Goal: Information Seeking & Learning: Check status

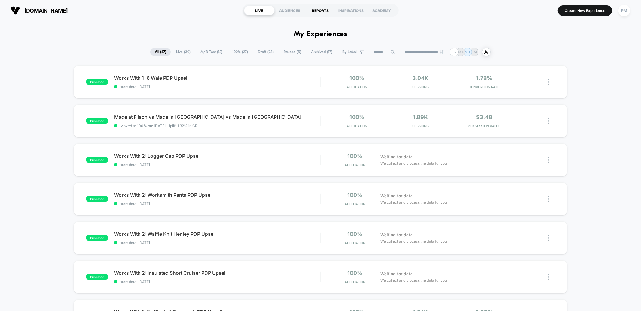
click at [322, 12] on div "REPORTS" at bounding box center [320, 11] width 31 height 10
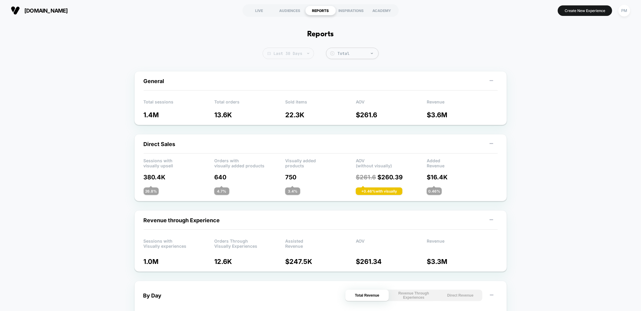
click at [307, 53] on img at bounding box center [308, 53] width 2 height 1
select select "*"
select select "****"
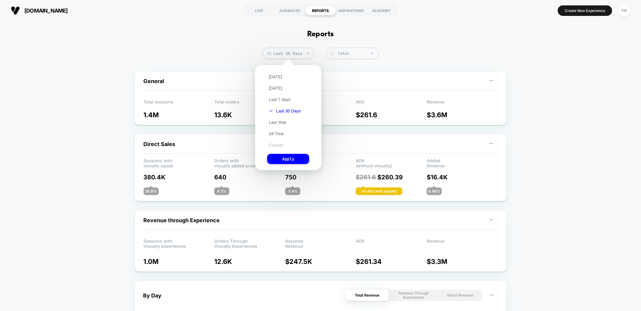
click at [277, 145] on button "Custom" at bounding box center [276, 145] width 18 height 5
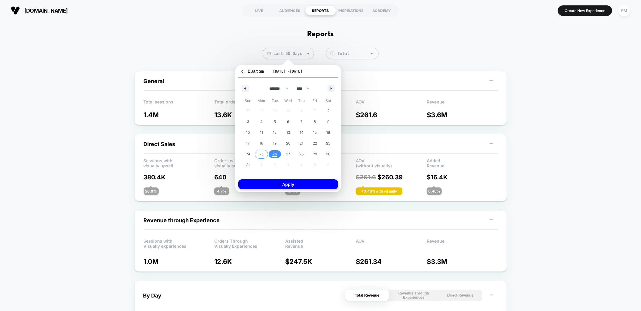
click at [262, 157] on span "25" at bounding box center [261, 154] width 4 height 11
click at [275, 153] on span "26" at bounding box center [274, 154] width 5 height 11
click at [277, 183] on button "Apply" at bounding box center [288, 185] width 100 height 10
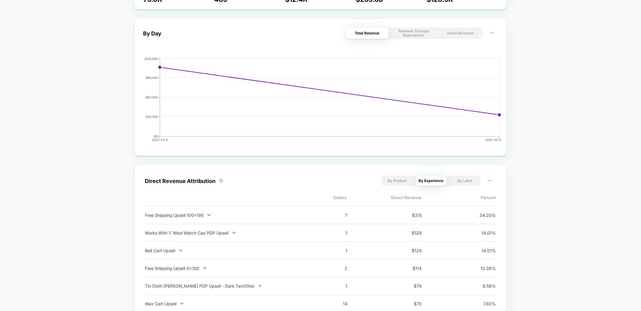
scroll to position [262, 0]
click at [457, 35] on button "Direct Revenue" at bounding box center [460, 33] width 44 height 11
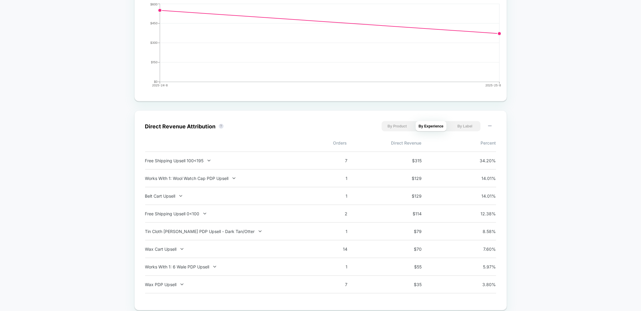
scroll to position [0, 0]
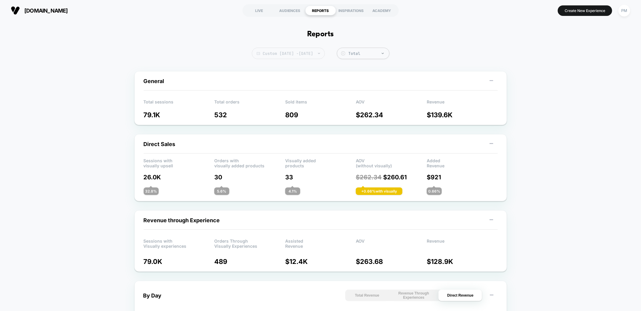
click at [320, 54] on span "Custom Aug 25, 2025 - Aug 26, 2025" at bounding box center [288, 53] width 73 height 11
select select "*"
select select "****"
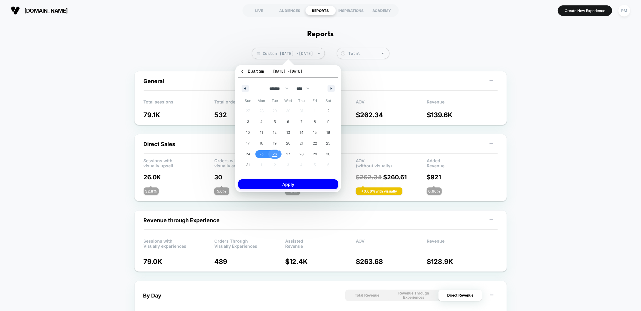
click at [274, 153] on span "26" at bounding box center [274, 154] width 5 height 11
click at [284, 184] on button "Apply" at bounding box center [288, 185] width 100 height 10
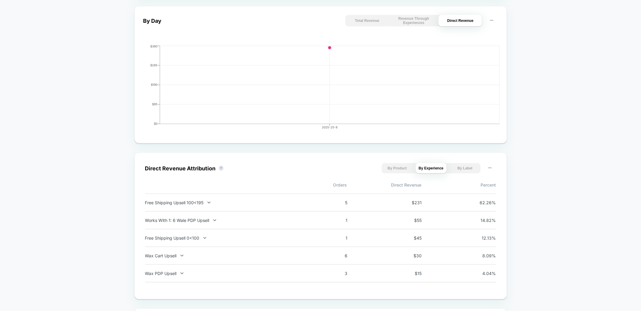
scroll to position [283, 0]
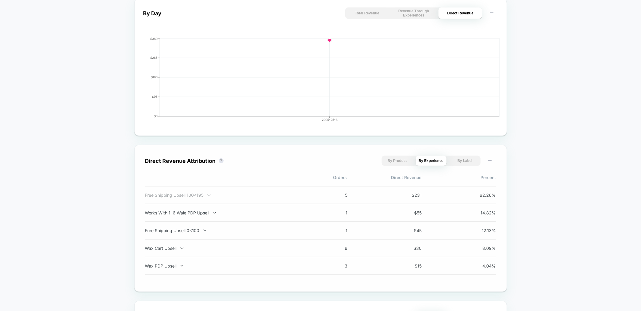
click at [257, 193] on div "Free Shipping Upsell 100<195" at bounding box center [224, 195] width 158 height 5
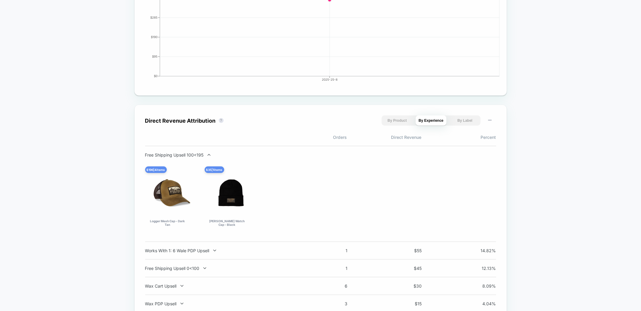
scroll to position [0, 0]
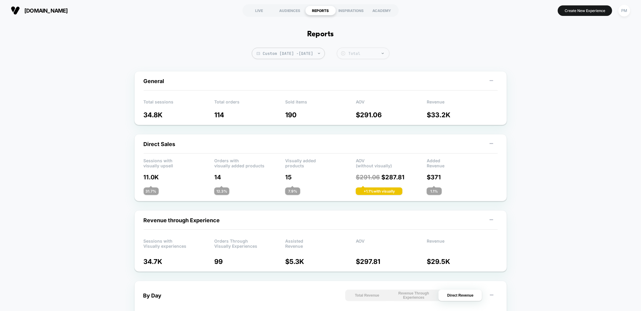
click at [383, 56] on div "Total" at bounding box center [367, 53] width 38 height 5
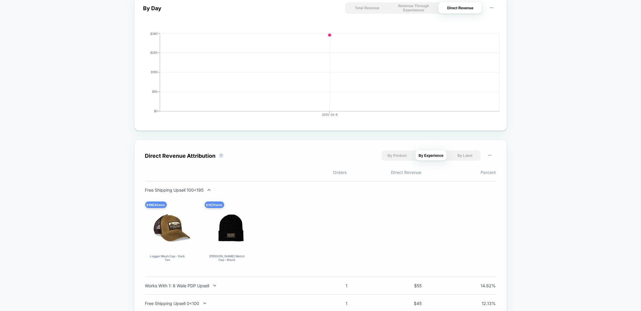
scroll to position [331, 0]
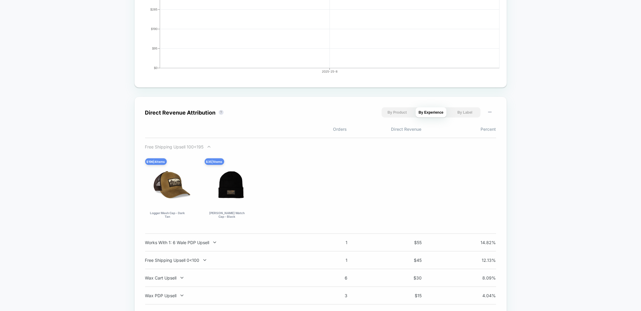
click at [173, 149] on div "Free Shipping Upsell 100<195" at bounding box center [224, 146] width 158 height 5
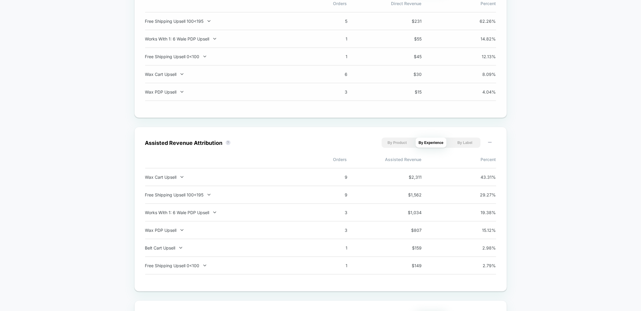
scroll to position [459, 0]
click at [165, 175] on div "Wax Cart Upsell" at bounding box center [224, 175] width 158 height 5
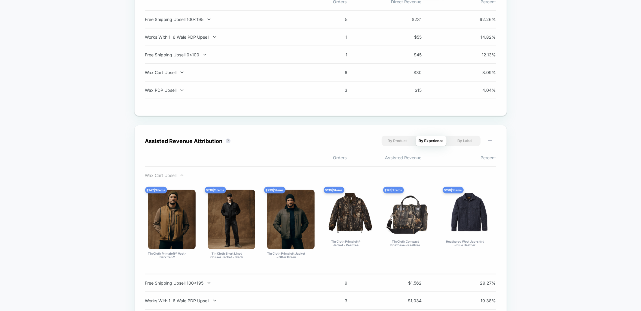
click at [160, 175] on div "Wax Cart Upsell" at bounding box center [224, 175] width 158 height 5
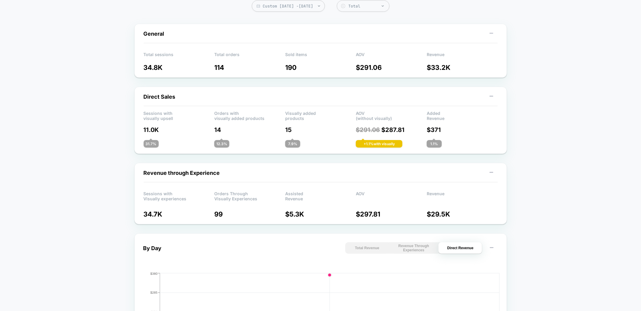
scroll to position [0, 0]
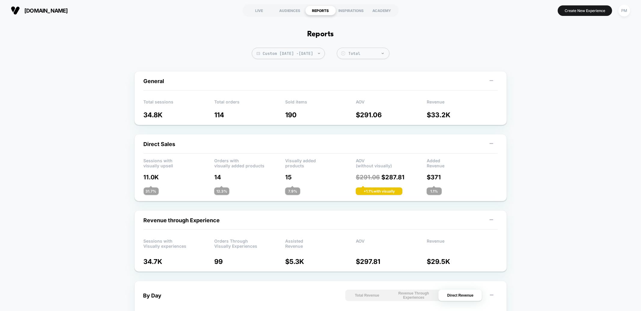
click at [227, 75] on div "General Total sessions 34.8K Total orders 114 Sold items 190 AOV $ 291.06 Reven…" at bounding box center [320, 98] width 372 height 54
click at [277, 51] on span "Custom Aug 26, 2025 - Aug 26, 2025" at bounding box center [288, 53] width 73 height 11
select select "*"
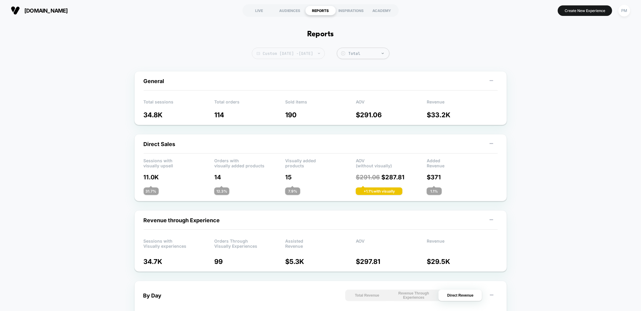
select select "****"
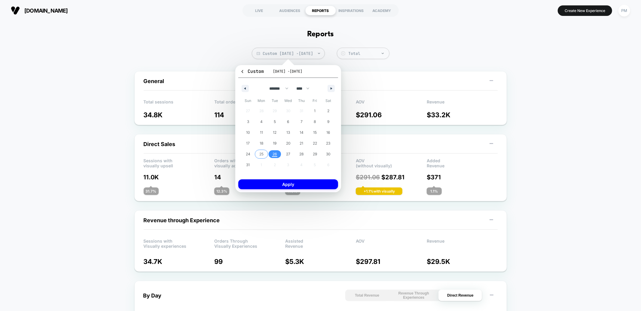
click at [264, 154] on span "25" at bounding box center [262, 154] width 14 height 8
click at [275, 154] on span "26" at bounding box center [274, 154] width 5 height 11
click at [277, 184] on button "Apply" at bounding box center [288, 185] width 100 height 10
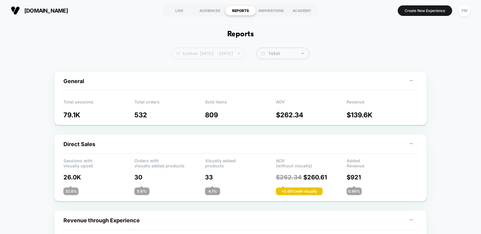
click at [206, 54] on span "Custom Aug 25, 2025 - Aug 26, 2025" at bounding box center [207, 53] width 73 height 11
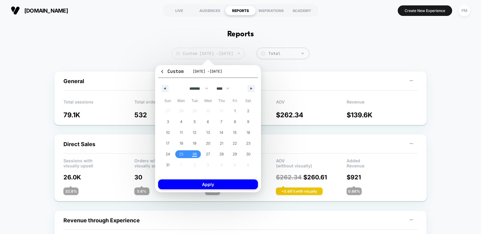
click at [206, 54] on span "Custom Aug 25, 2025 - Aug 26, 2025" at bounding box center [207, 53] width 73 height 11
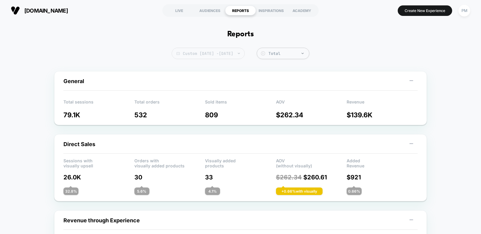
click at [199, 52] on span "Custom Aug 25, 2025 - Aug 26, 2025" at bounding box center [207, 53] width 73 height 11
select select "*"
select select "****"
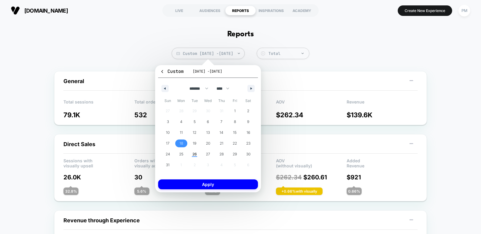
click at [180, 144] on span "18" at bounding box center [181, 143] width 4 height 11
click at [171, 156] on span "24" at bounding box center [168, 154] width 14 height 8
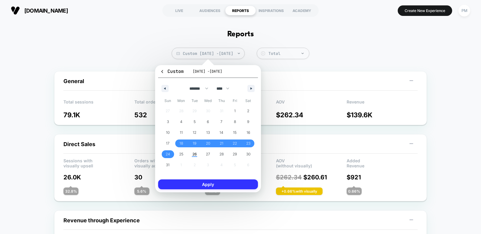
click at [193, 184] on button "Apply" at bounding box center [208, 185] width 100 height 10
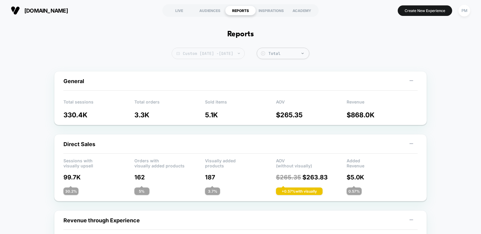
scroll to position [1, 0]
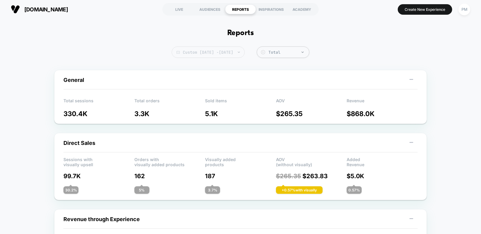
click at [230, 54] on span "Custom Aug 18, 2025 - Aug 24, 2025" at bounding box center [207, 52] width 73 height 11
select select "*"
select select "****"
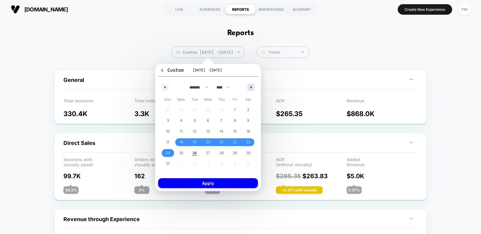
click at [250, 87] on icon "button" at bounding box center [251, 87] width 3 height 2
select select "*"
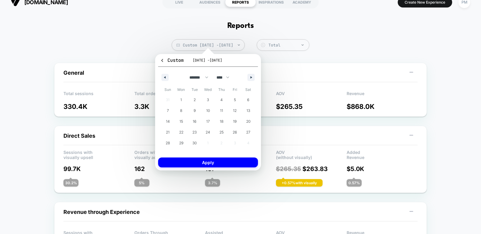
scroll to position [16, 0]
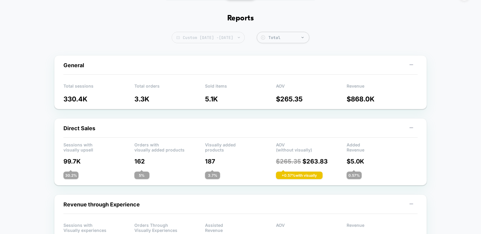
click at [208, 38] on span "Custom Aug 18, 2025 - Aug 24, 2025" at bounding box center [207, 37] width 73 height 11
select select "*"
select select "****"
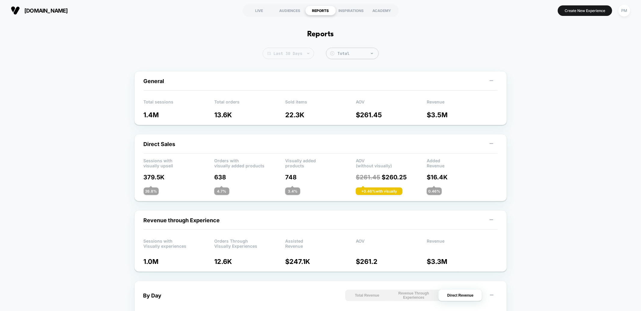
click at [301, 53] on span "Last 30 Days" at bounding box center [287, 53] width 51 height 11
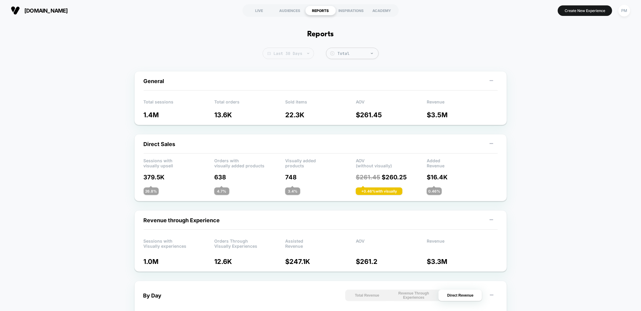
click at [294, 53] on span "Last 30 Days" at bounding box center [287, 53] width 51 height 11
select select "*"
select select "****"
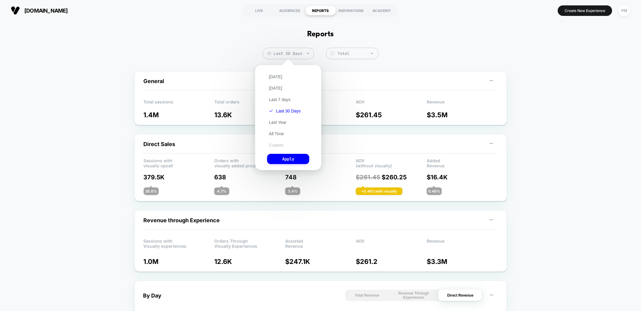
click at [276, 143] on button "Custom" at bounding box center [276, 145] width 18 height 5
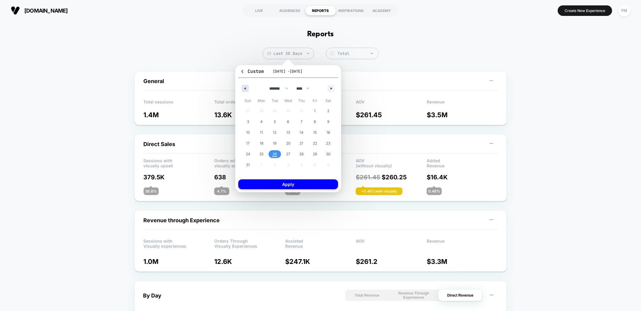
click at [242, 88] on button "button" at bounding box center [244, 88] width 7 height 7
select select "*"
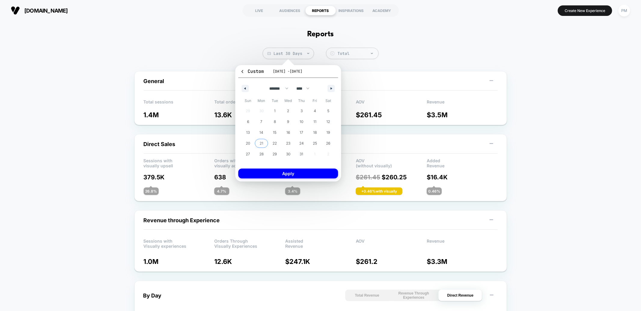
click at [259, 141] on span "21" at bounding box center [261, 143] width 4 height 11
click at [262, 154] on span "28" at bounding box center [261, 154] width 4 height 11
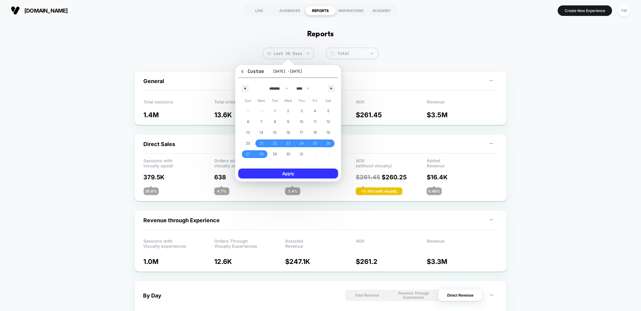
click at [281, 173] on button "Apply" at bounding box center [288, 174] width 100 height 10
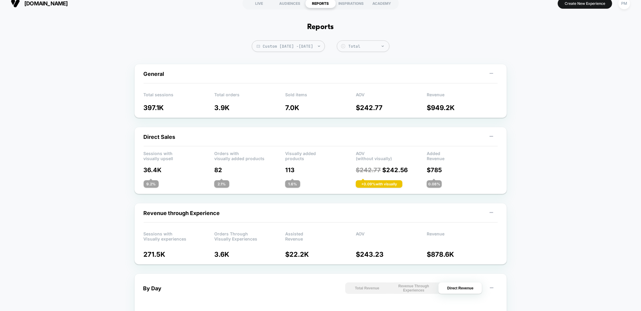
scroll to position [8, 0]
click at [309, 45] on span "Custom Jul 21, 2025 - Jul 28, 2025" at bounding box center [288, 45] width 73 height 11
select select "*"
select select "****"
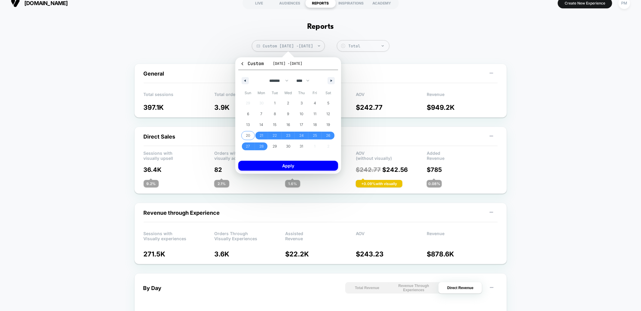
click at [249, 134] on span "20" at bounding box center [248, 135] width 4 height 11
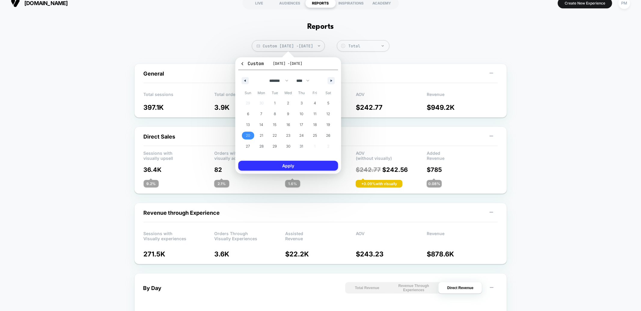
click at [283, 170] on button "Apply" at bounding box center [288, 166] width 100 height 10
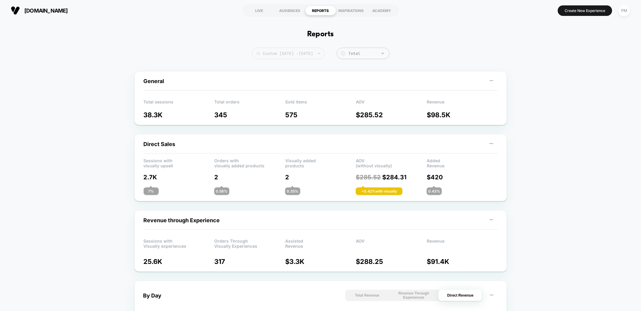
click at [285, 50] on span "Custom Jul 20, 2025 - Jul 20, 2025" at bounding box center [288, 53] width 73 height 11
select select "*"
select select "****"
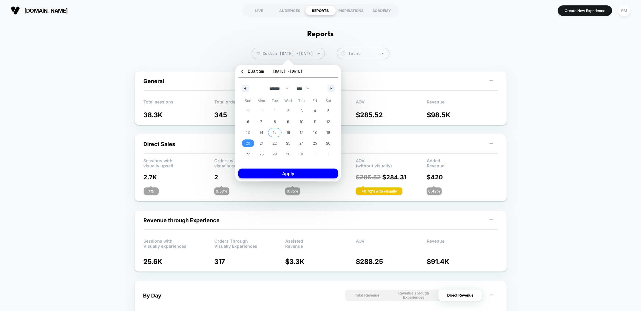
click at [275, 130] on span "15" at bounding box center [275, 132] width 4 height 11
click at [246, 144] on span "20" at bounding box center [248, 143] width 4 height 11
click at [273, 173] on button "Apply" at bounding box center [288, 174] width 100 height 10
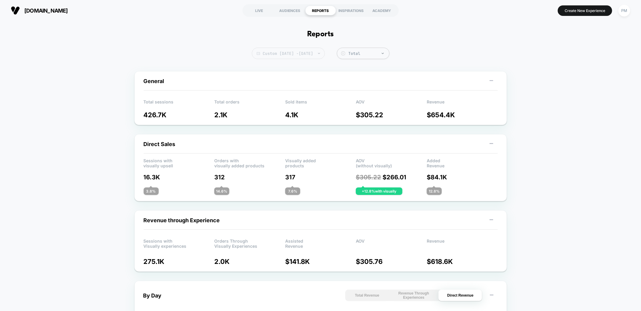
click at [311, 54] on span "Custom Jul 15, 2025 - Jul 20, 2025" at bounding box center [288, 53] width 73 height 11
select select "*"
select select "****"
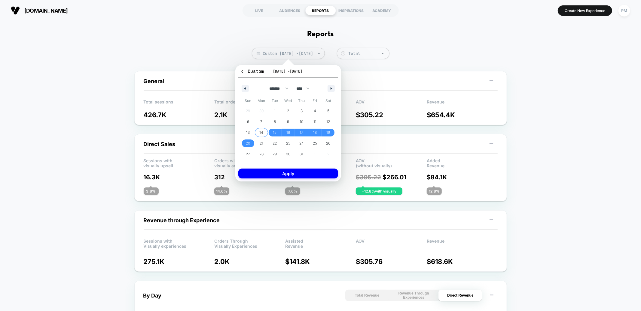
click at [259, 132] on span "14" at bounding box center [261, 132] width 4 height 11
click at [261, 177] on button "Apply" at bounding box center [288, 174] width 100 height 10
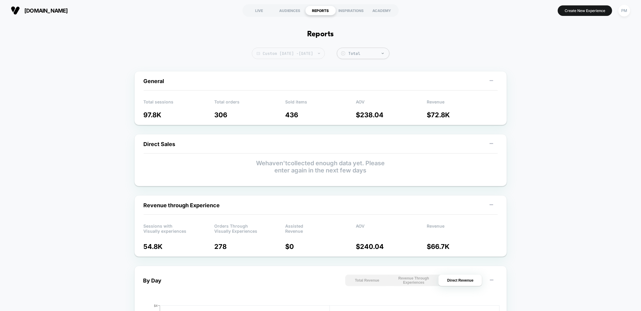
click at [285, 53] on span "Custom Jul 14, 2025 - Jul 14, 2025" at bounding box center [288, 53] width 73 height 11
select select "*"
select select "****"
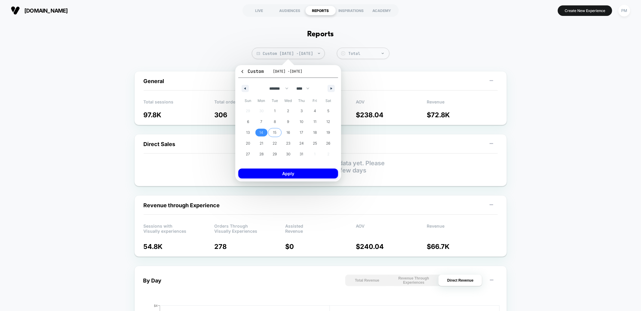
click at [273, 131] on span "15" at bounding box center [275, 132] width 4 height 11
click at [249, 145] on span "20" at bounding box center [248, 143] width 4 height 11
click at [266, 174] on button "Apply" at bounding box center [288, 174] width 100 height 10
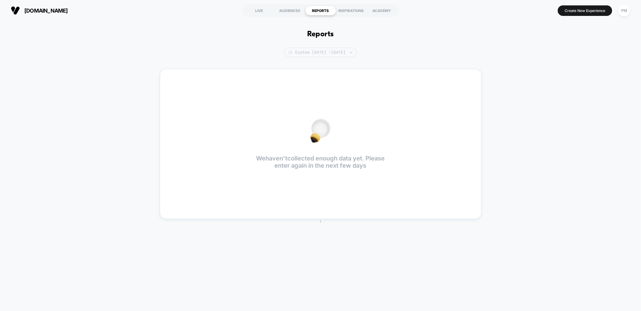
click at [293, 56] on span "Custom Jul 15, 2025 - Jul 14, 2025" at bounding box center [320, 52] width 73 height 9
select select "*"
select select "****"
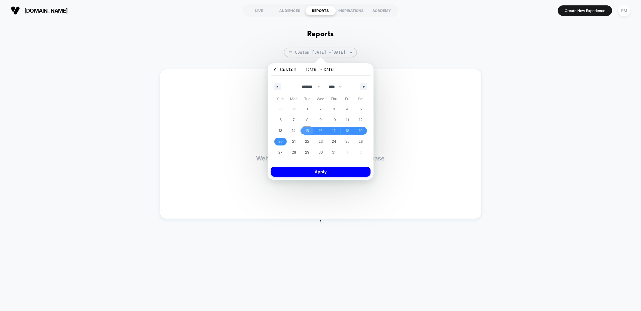
click at [306, 128] on span "15" at bounding box center [307, 131] width 4 height 11
click at [295, 128] on span "14" at bounding box center [294, 131] width 4 height 11
click at [278, 141] on span "20" at bounding box center [280, 141] width 4 height 11
click at [298, 127] on span "14" at bounding box center [294, 131] width 14 height 8
click at [306, 174] on button "Apply" at bounding box center [321, 172] width 100 height 10
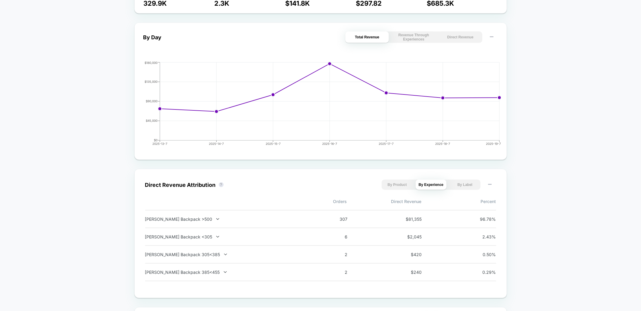
scroll to position [320, 0]
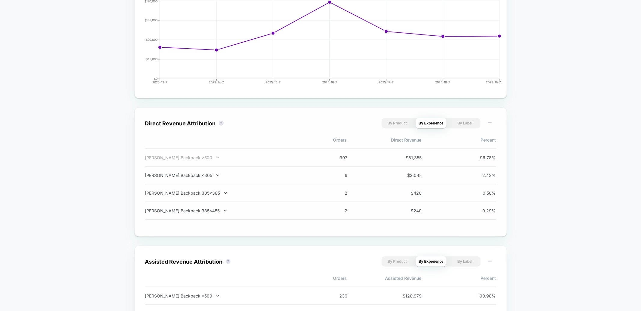
click at [176, 157] on div "Dryden Backpack >500" at bounding box center [224, 157] width 158 height 5
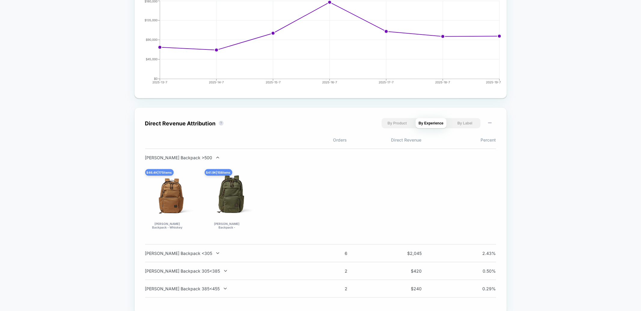
click at [176, 157] on div "Dryden Backpack >500" at bounding box center [224, 157] width 158 height 5
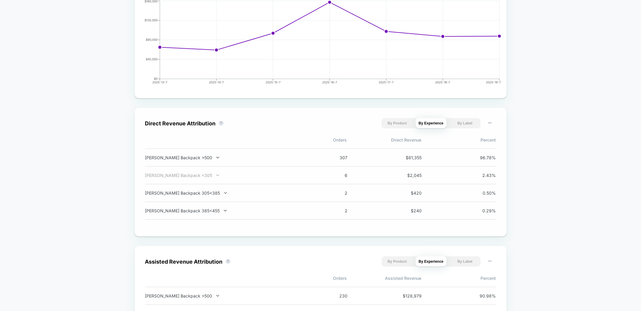
click at [190, 174] on div "Dryden Backpack <305" at bounding box center [224, 175] width 158 height 5
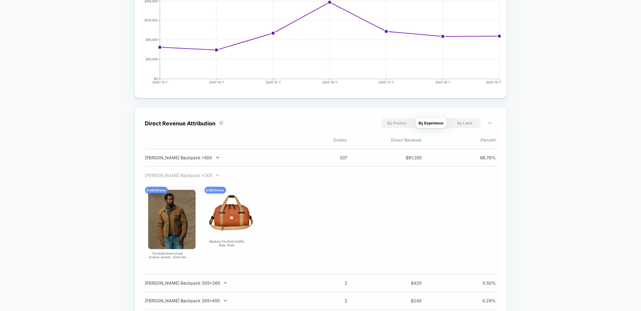
click at [185, 175] on div "Dryden Backpack <305" at bounding box center [224, 175] width 158 height 5
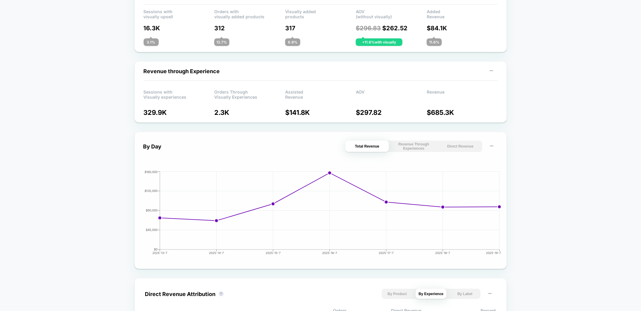
scroll to position [0, 0]
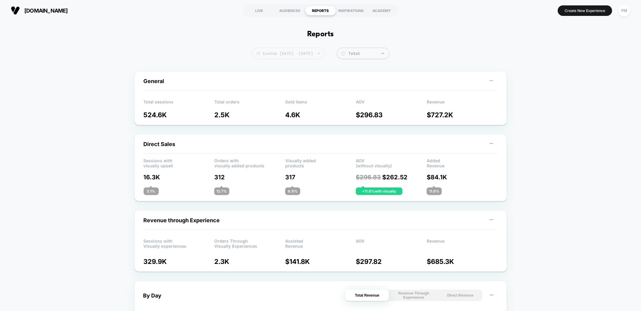
click at [299, 48] on span "Custom Jul 14, 2025 - Jul 20, 2025" at bounding box center [288, 53] width 73 height 11
select select "*"
select select "****"
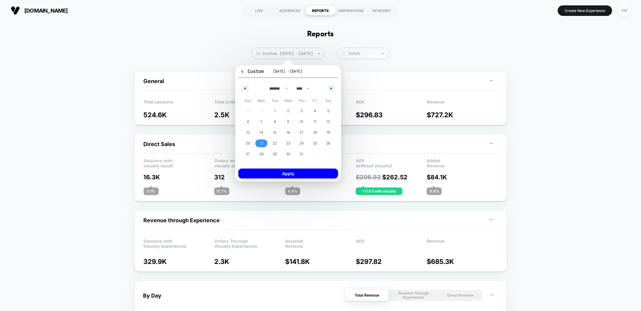
click at [262, 139] on span "21" at bounding box center [261, 143] width 4 height 11
click at [248, 150] on span "27" at bounding box center [248, 154] width 4 height 11
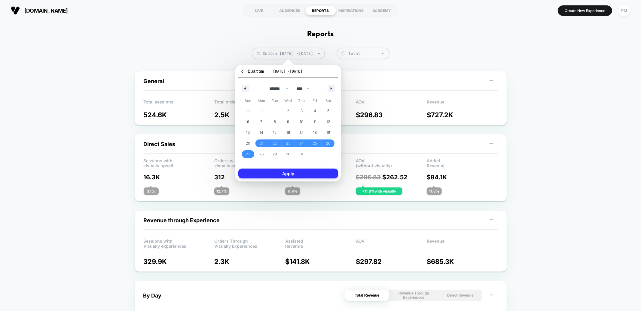
click at [269, 174] on button "Apply" at bounding box center [288, 174] width 100 height 10
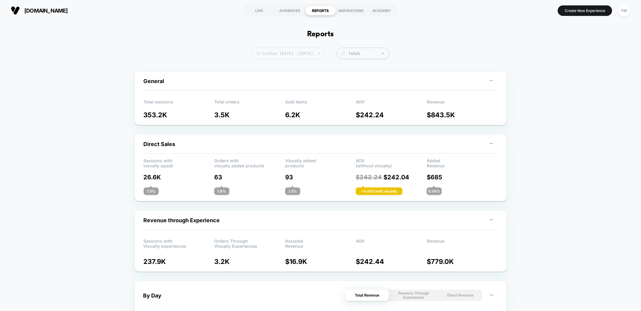
click at [285, 52] on span "Custom Jul 21, 2025 - Jul 27, 2025" at bounding box center [288, 53] width 73 height 11
select select "*"
select select "****"
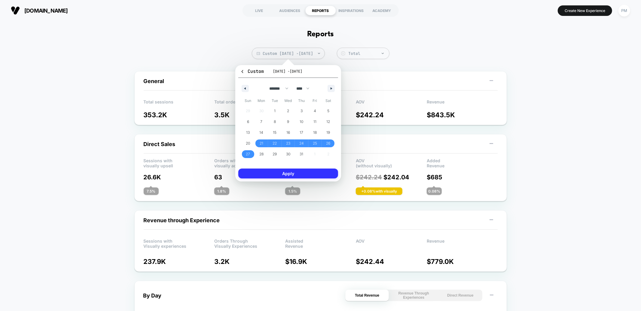
click at [273, 176] on button "Apply" at bounding box center [288, 174] width 100 height 10
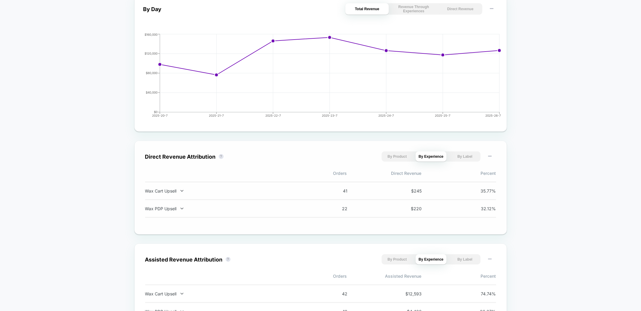
scroll to position [338, 0]
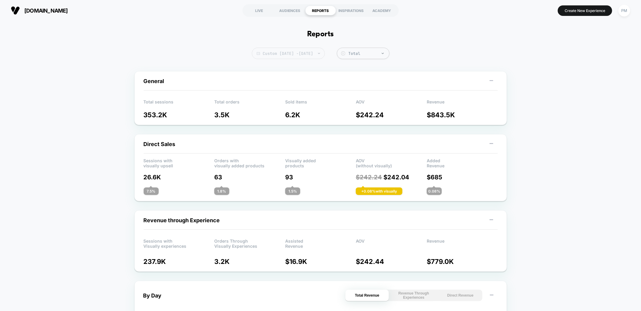
click at [295, 55] on span "Custom Jul 21, 2025 - Jul 27, 2025" at bounding box center [288, 53] width 73 height 11
select select "*"
select select "****"
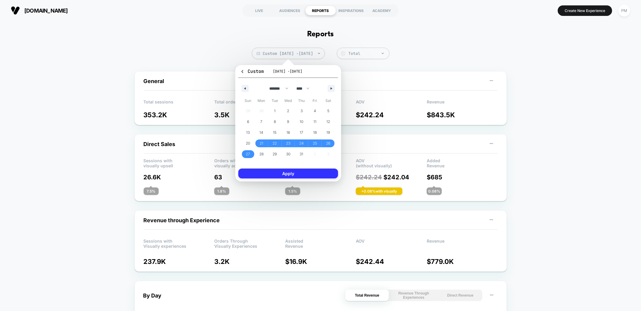
click at [275, 172] on button "Apply" at bounding box center [288, 174] width 100 height 10
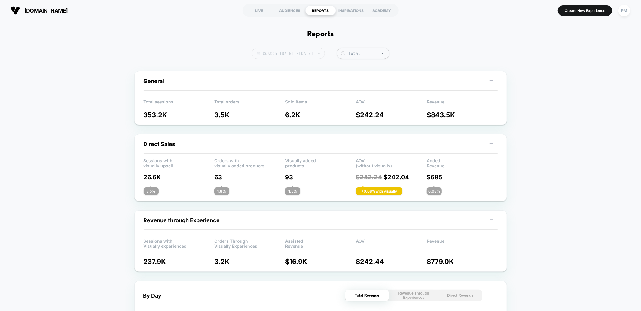
click at [289, 50] on span "Custom Jul 21, 2025 - Jul 27, 2025" at bounding box center [288, 53] width 73 height 11
select select "*"
select select "****"
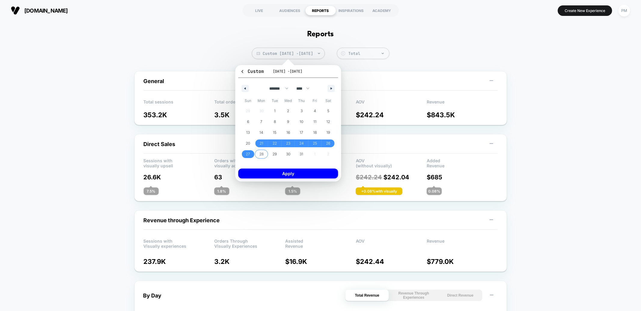
click at [263, 155] on span "28" at bounding box center [261, 154] width 4 height 11
click at [328, 88] on button "button" at bounding box center [330, 88] width 7 height 7
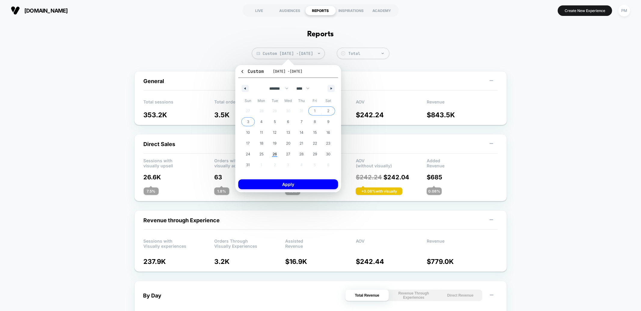
click at [247, 121] on span "3" at bounding box center [248, 122] width 2 height 11
select select "*"
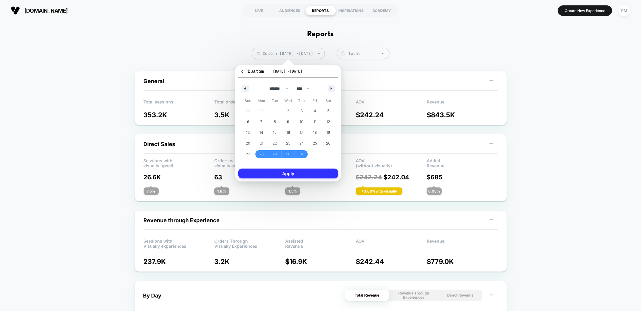
click at [272, 171] on button "Apply" at bounding box center [288, 174] width 100 height 10
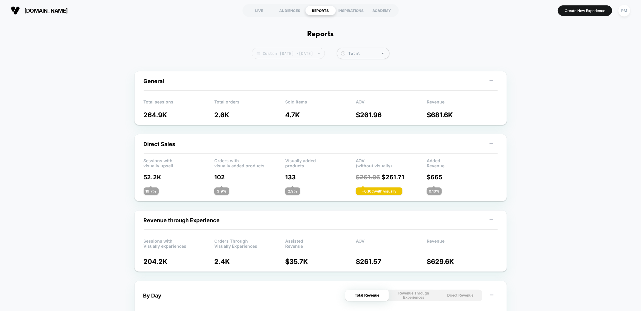
click at [272, 51] on span "Custom Jul 28, 2025 - Aug 3, 2025" at bounding box center [288, 53] width 73 height 11
select select "*"
select select "****"
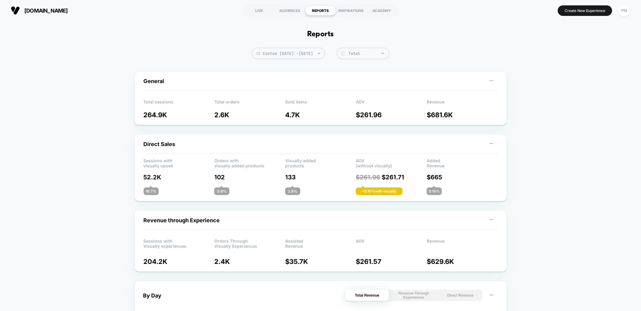
click at [320, 52] on span "Custom Jul 28, 2025 - Aug 3, 2025" at bounding box center [288, 53] width 73 height 11
select select "*"
select select "****"
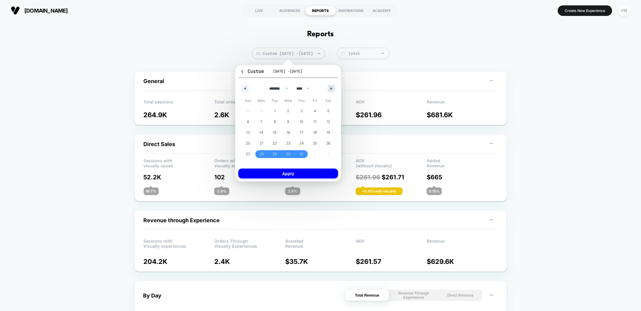
click at [331, 88] on icon "button" at bounding box center [331, 88] width 3 height 2
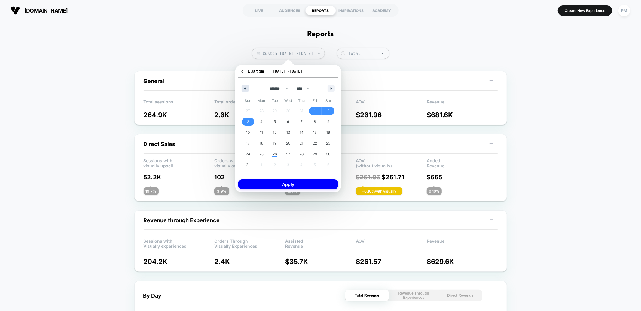
click at [246, 90] on button "button" at bounding box center [244, 88] width 7 height 7
select select "*"
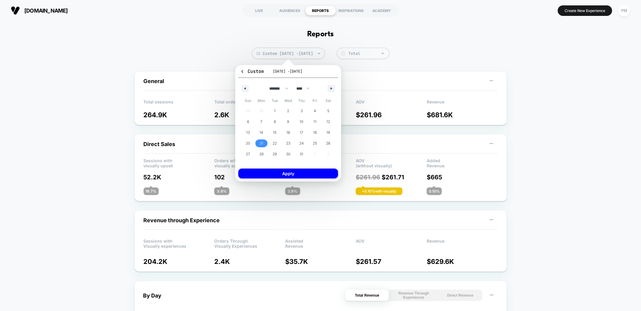
click at [264, 140] on span "21" at bounding box center [262, 144] width 14 height 8
click at [244, 152] on span "27" at bounding box center [248, 154] width 14 height 8
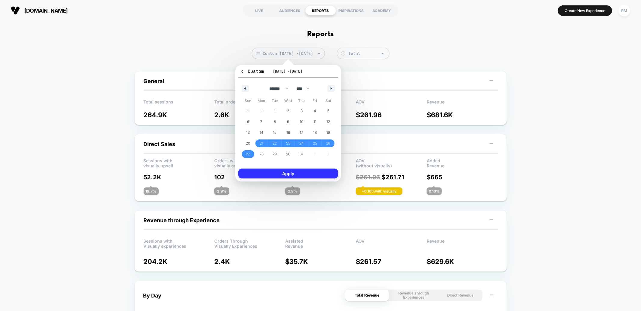
click at [264, 169] on button "Apply" at bounding box center [288, 174] width 100 height 10
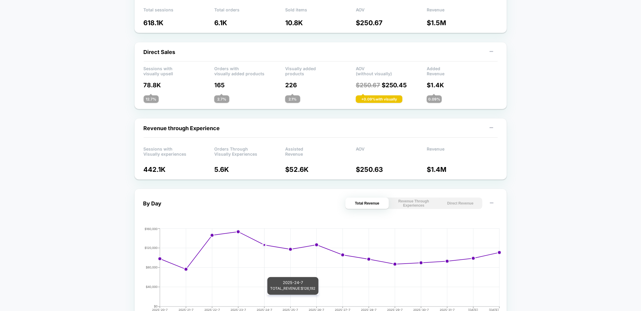
scroll to position [20, 0]
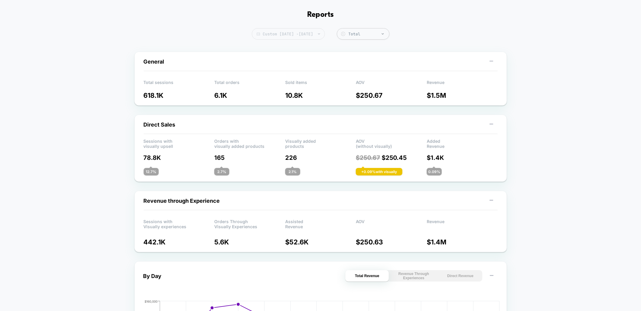
click at [293, 35] on span "Custom Jul 21, 2025 - Aug 3, 2025" at bounding box center [288, 33] width 73 height 11
select select "*"
select select "****"
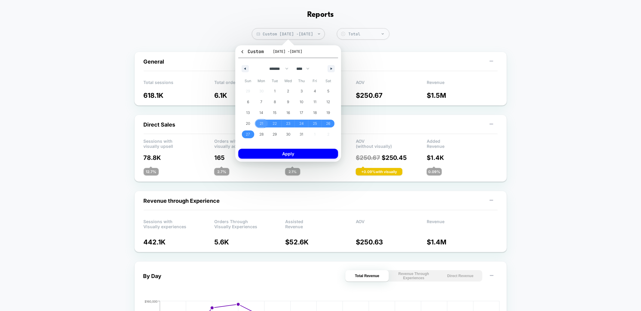
click at [262, 122] on span "21" at bounding box center [261, 123] width 4 height 11
click at [249, 132] on span "27" at bounding box center [248, 134] width 4 height 11
click at [263, 155] on button "Apply" at bounding box center [288, 154] width 100 height 10
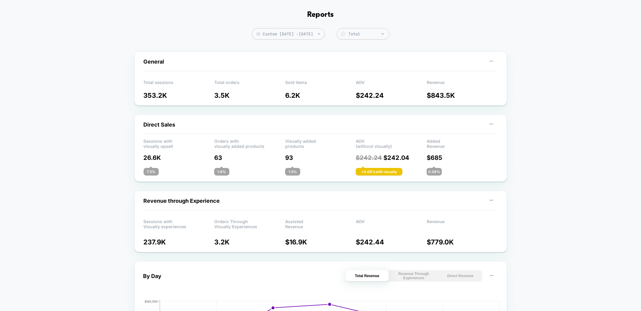
click at [252, 30] on span "Custom Jul 21, 2025 - Jul 27, 2025" at bounding box center [288, 33] width 73 height 11
select select "*"
select select "****"
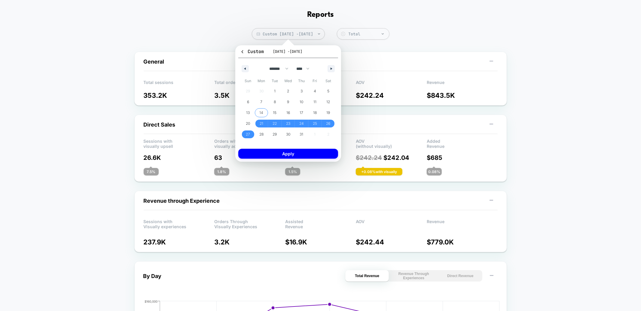
click at [260, 111] on span "14" at bounding box center [261, 113] width 4 height 11
click at [248, 123] on span "20" at bounding box center [248, 123] width 4 height 11
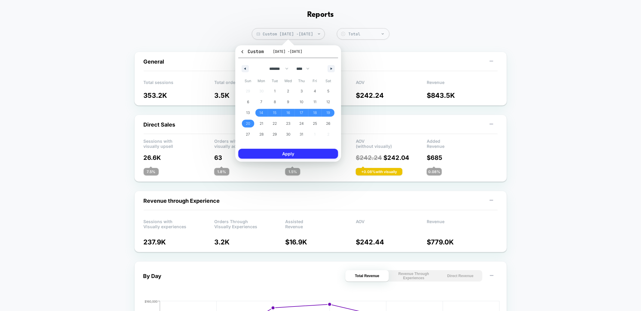
click at [266, 155] on button "Apply" at bounding box center [288, 154] width 100 height 10
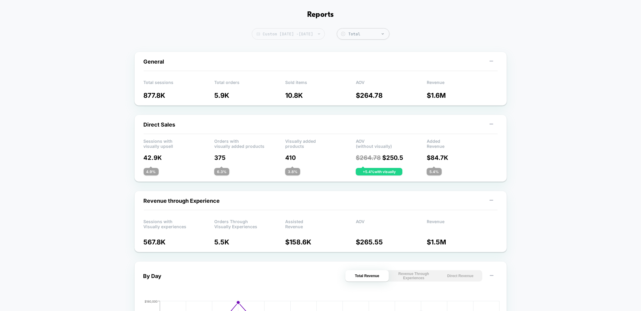
click at [275, 35] on span "Custom Jul 14, 2025 - Jul 27, 2025" at bounding box center [288, 33] width 73 height 11
select select "*"
select select "****"
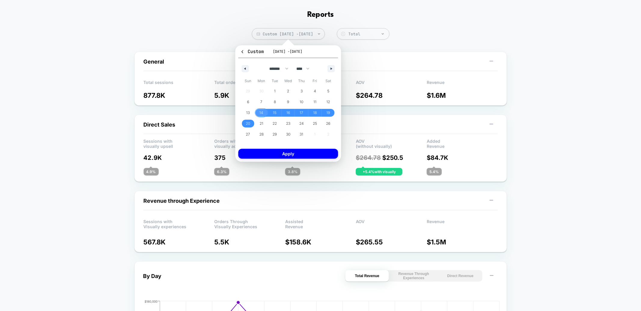
click at [258, 113] on span "14" at bounding box center [262, 113] width 14 height 8
click at [250, 124] on span "20" at bounding box center [248, 124] width 14 height 8
click at [260, 153] on button "Apply" at bounding box center [288, 154] width 100 height 10
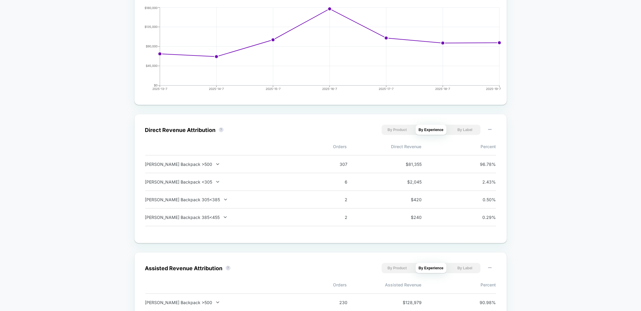
scroll to position [315, 0]
click at [206, 162] on div "Dryden Backpack >500" at bounding box center [224, 162] width 158 height 5
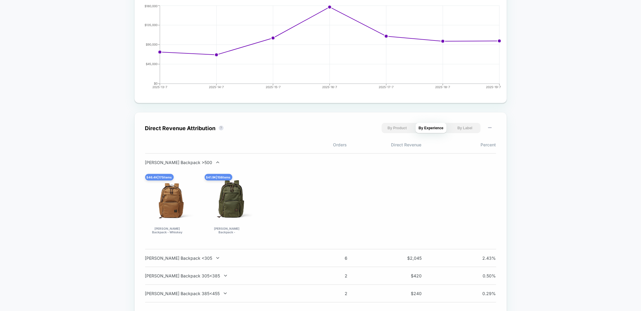
click at [206, 162] on div "Dryden Backpack >500" at bounding box center [224, 162] width 158 height 5
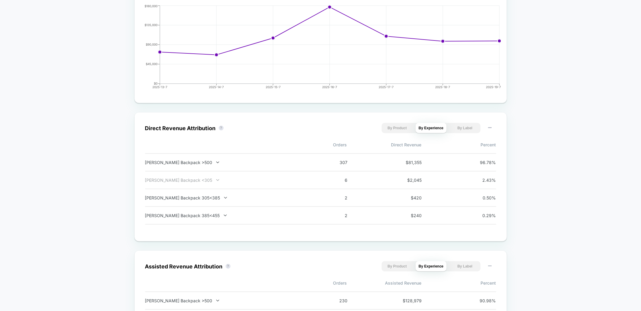
click at [183, 180] on div "Dryden Backpack <305" at bounding box center [224, 180] width 158 height 5
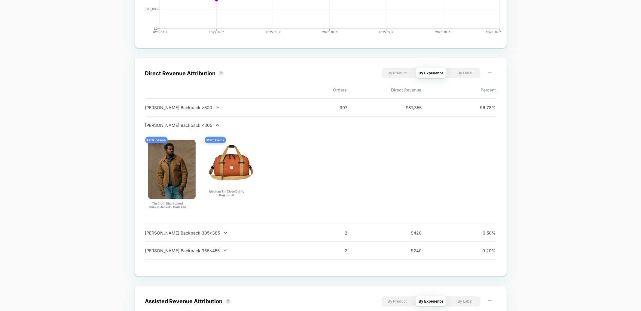
scroll to position [372, 0]
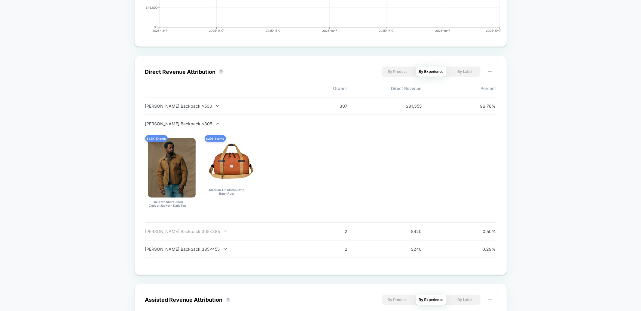
click at [197, 231] on div "Dryden Backpack 305<385" at bounding box center [224, 231] width 158 height 5
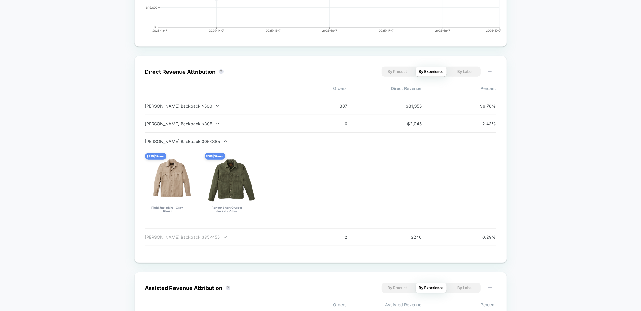
click at [196, 237] on div "Dryden Backpack 385<455" at bounding box center [224, 237] width 158 height 5
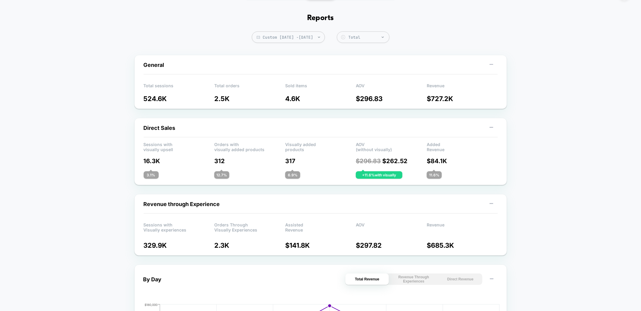
scroll to position [0, 0]
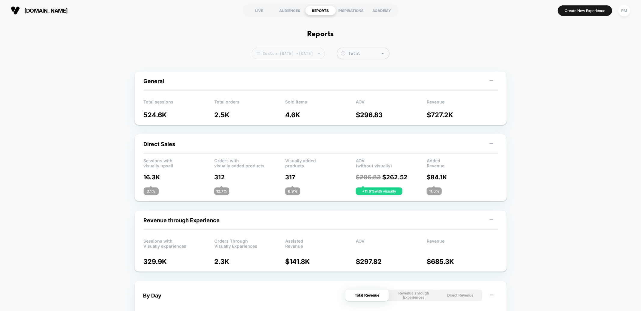
click at [276, 53] on span "Custom Jul 14, 2025 - Jul 20, 2025" at bounding box center [288, 53] width 73 height 11
select select "*"
select select "****"
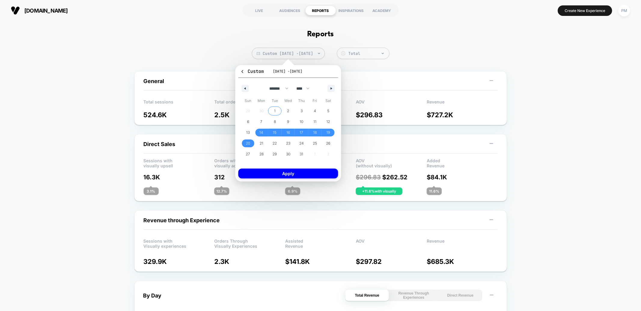
click at [275, 109] on span "1" at bounding box center [275, 111] width 14 height 8
click at [247, 117] on span "6" at bounding box center [248, 122] width 2 height 11
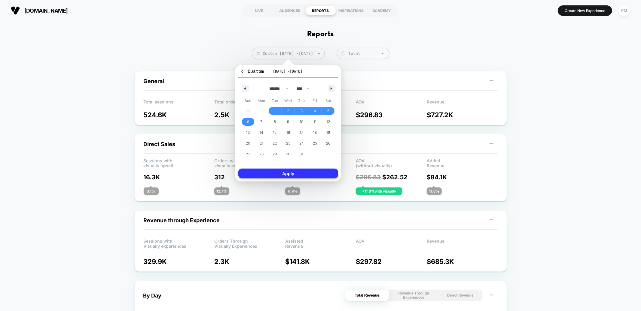
click at [265, 171] on button "Apply" at bounding box center [288, 174] width 100 height 10
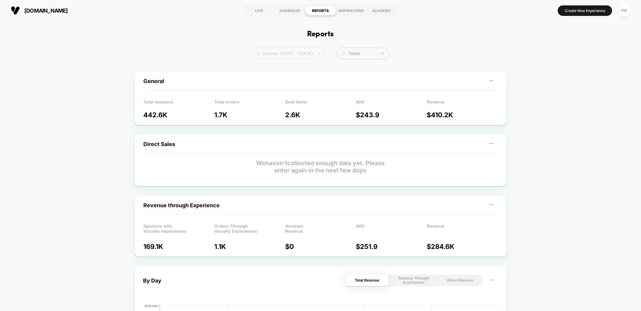
click at [281, 56] on span "Custom Jul 1, 2025 - Jul 6, 2025" at bounding box center [288, 53] width 73 height 11
select select "*"
select select "****"
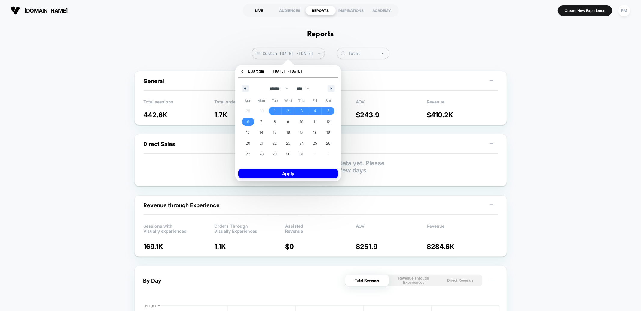
click at [259, 10] on div "LIVE" at bounding box center [259, 11] width 31 height 10
select select "*"
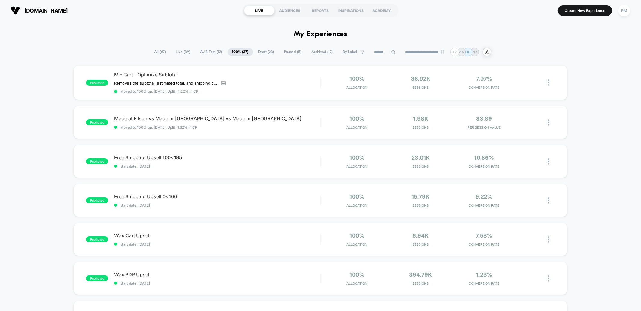
click at [287, 51] on span "Paused ( 5 )" at bounding box center [293, 52] width 26 height 8
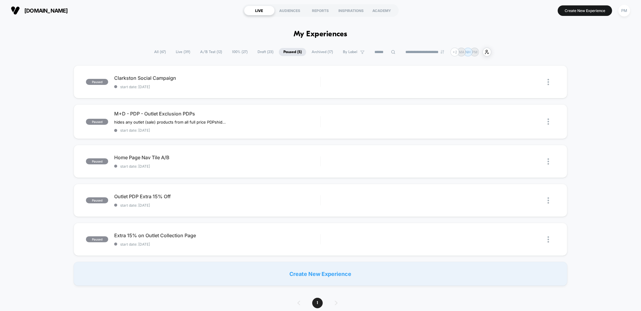
click at [319, 53] on span "Archived ( 17 )" at bounding box center [322, 52] width 30 height 8
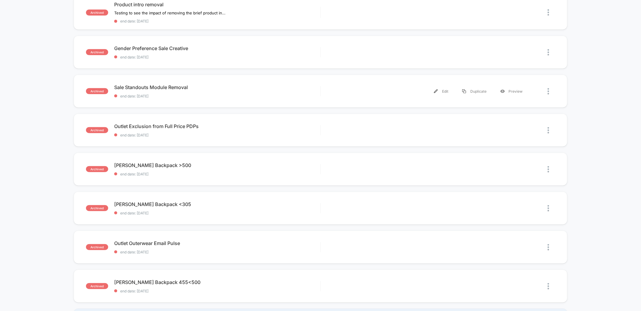
scroll to position [256, 0]
click at [220, 205] on div "Dryden Backpack <305 Click to edit experience details Click to edit experience …" at bounding box center [217, 209] width 206 height 14
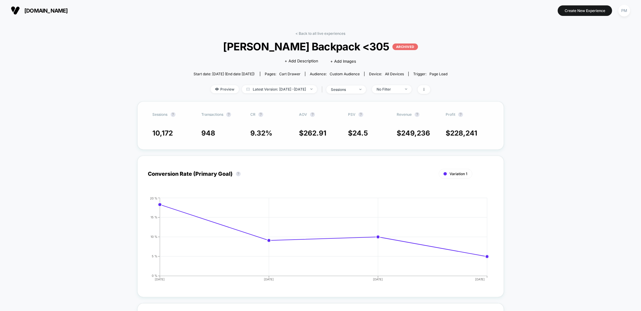
scroll to position [1, 0]
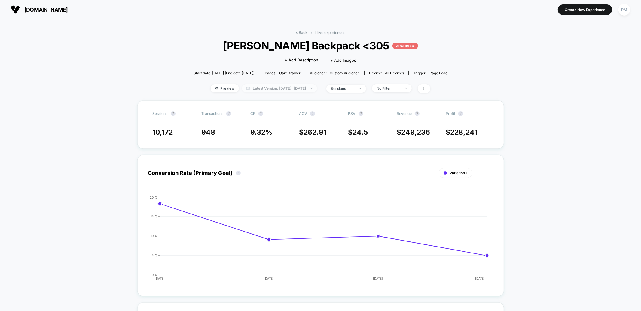
click at [266, 88] on span "Latest Version: Jul 17, 2025 - Jul 20, 2025" at bounding box center [279, 88] width 75 height 8
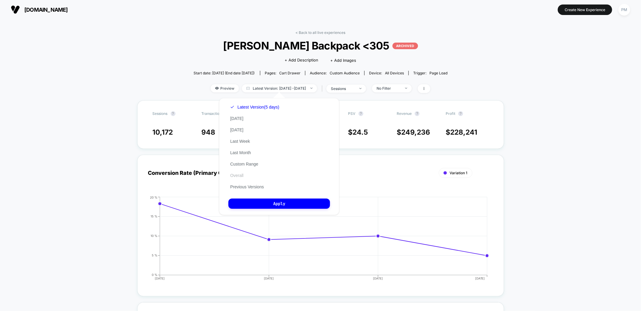
click at [239, 174] on button "Overall" at bounding box center [236, 175] width 17 height 5
click at [260, 203] on button "Apply" at bounding box center [279, 204] width 102 height 10
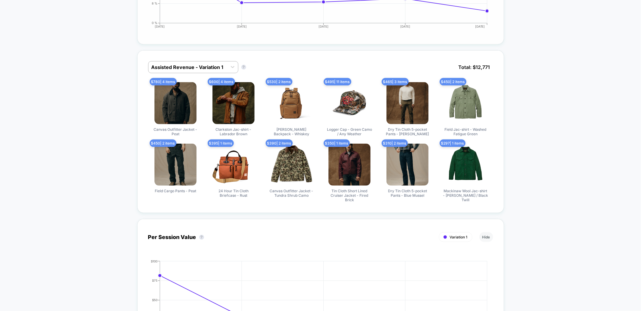
scroll to position [214, 0]
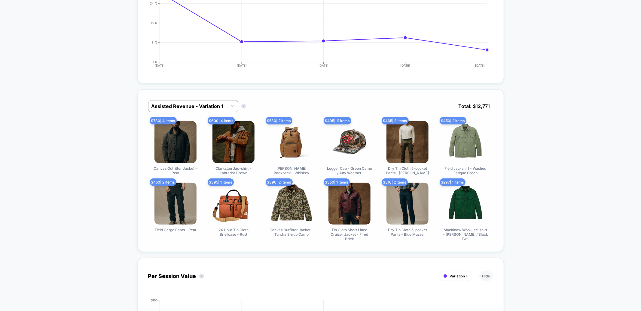
click at [201, 100] on div "Assisted Revenue - Variation 1 Assisted Revenue - Variation 1 ? Total: $ 12,771…" at bounding box center [320, 171] width 366 height 163
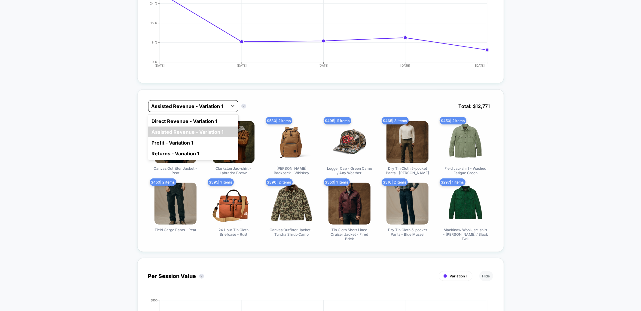
click at [195, 105] on div at bounding box center [187, 106] width 73 height 7
click at [180, 124] on div "Direct Revenue - Variation 1" at bounding box center [193, 121] width 90 height 11
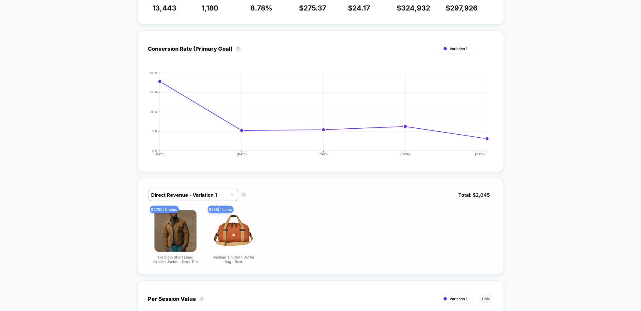
scroll to position [0, 0]
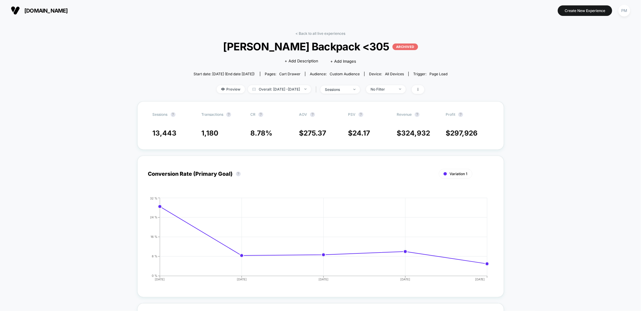
click at [313, 34] on link "< Back to all live experiences" at bounding box center [321, 33] width 50 height 5
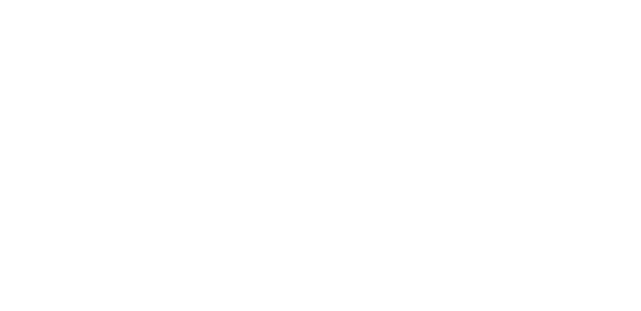
select select "*"
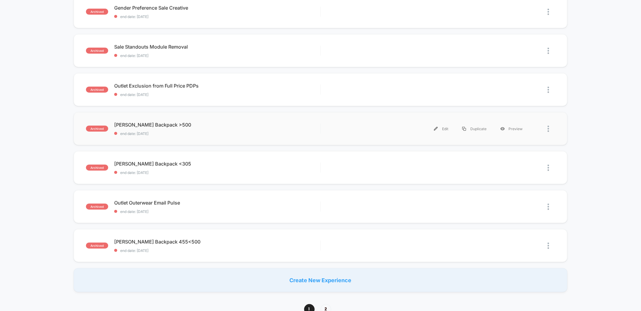
scroll to position [299, 0]
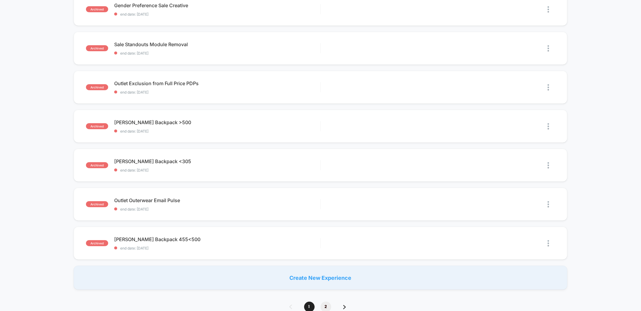
click at [324, 304] on span "2" at bounding box center [325, 307] width 11 height 11
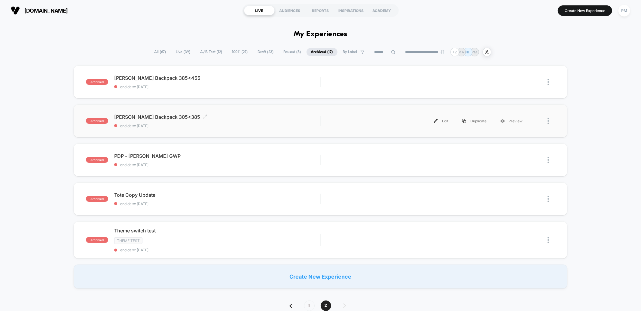
click at [215, 117] on span "Dryden Backpack 305<385 Click to edit experience details" at bounding box center [217, 117] width 206 height 6
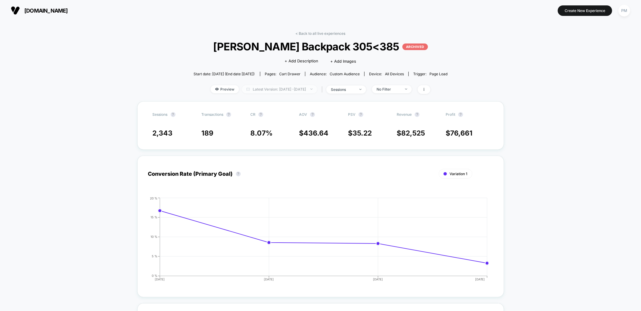
click at [262, 93] on span "Latest Version: Jul 17, 2025 - Jul 20, 2025" at bounding box center [279, 89] width 75 height 8
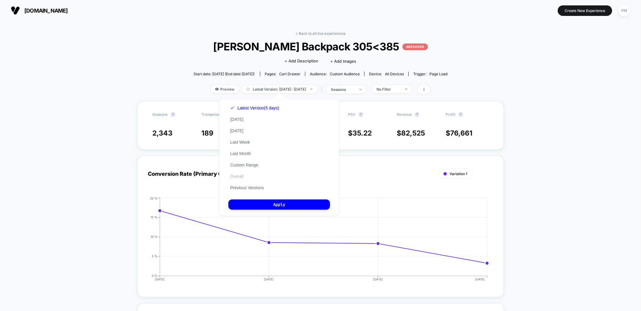
click at [236, 175] on button "Overall" at bounding box center [236, 176] width 17 height 5
click at [257, 208] on button "Apply" at bounding box center [279, 205] width 102 height 10
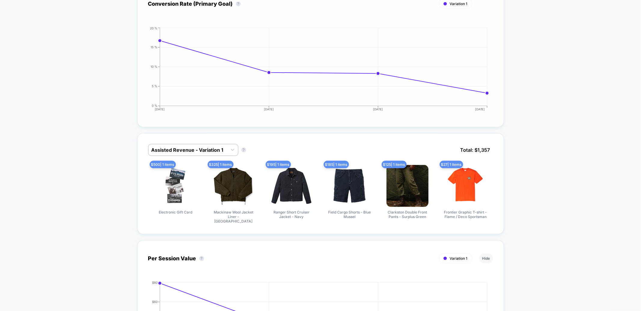
scroll to position [170, 0]
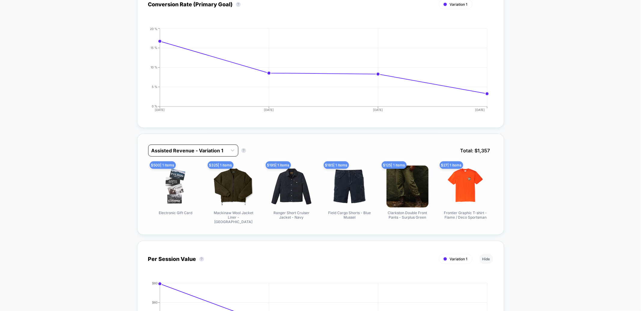
click at [225, 155] on div "Assisted Revenue - Variation 1" at bounding box center [187, 151] width 79 height 10
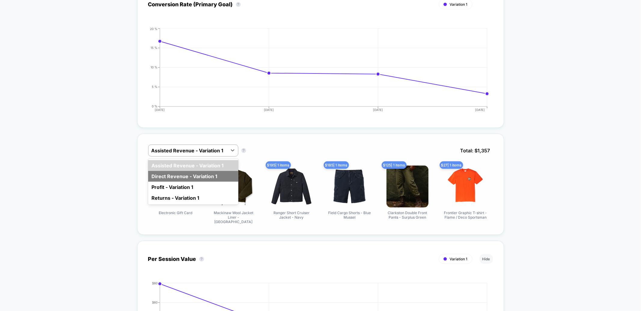
click at [206, 178] on div "Direct Revenue - Variation 1" at bounding box center [193, 176] width 90 height 11
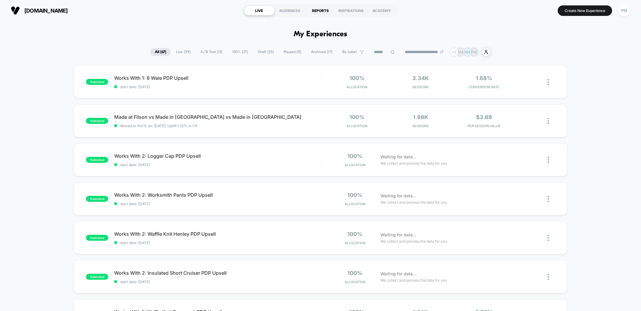
click at [320, 7] on div "REPORTS" at bounding box center [320, 11] width 31 height 10
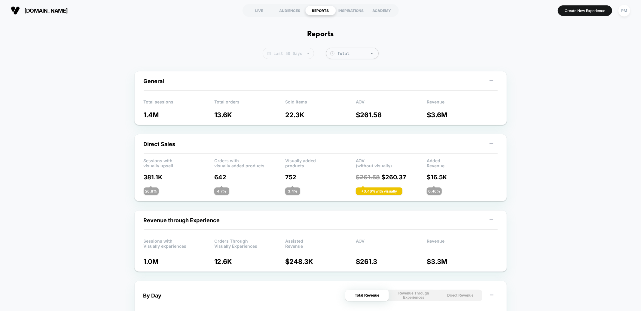
click at [282, 52] on span "Last 30 Days" at bounding box center [287, 53] width 51 height 11
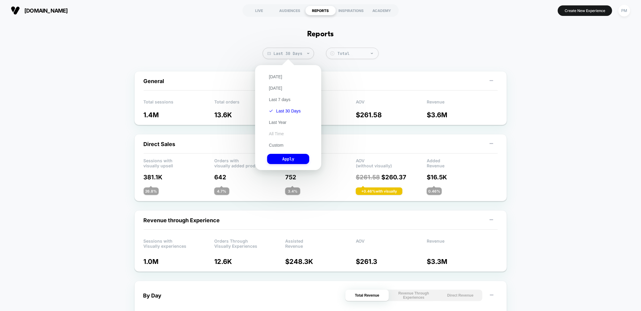
click at [278, 135] on button "All Time" at bounding box center [276, 133] width 19 height 5
click at [280, 157] on button "Apply" at bounding box center [288, 159] width 42 height 10
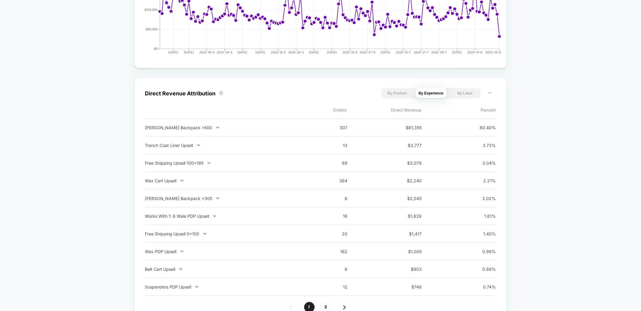
scroll to position [354, 0]
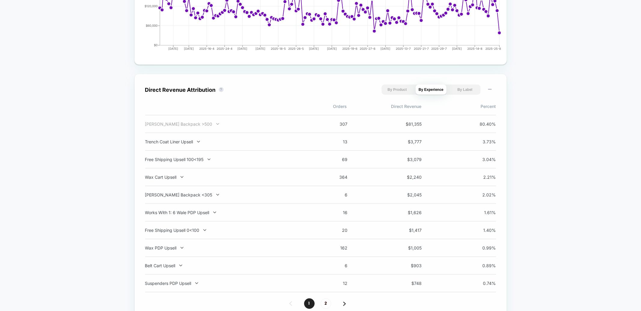
click at [181, 125] on div "Dryden Backpack >500" at bounding box center [224, 124] width 158 height 5
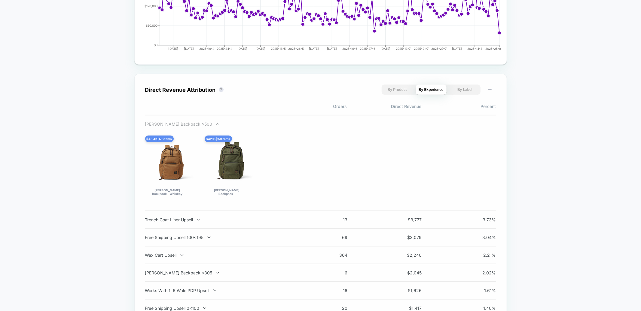
click at [179, 123] on div "Dryden Backpack >500" at bounding box center [224, 124] width 158 height 5
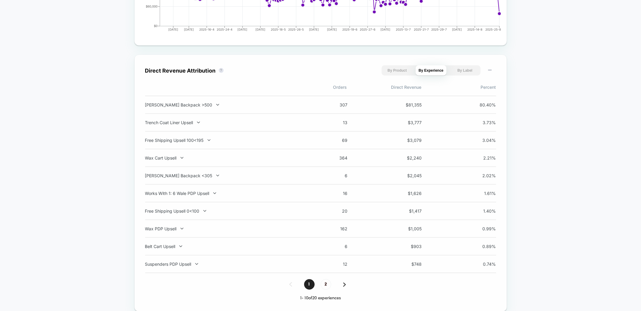
scroll to position [374, 0]
click at [323, 284] on span "2" at bounding box center [325, 284] width 11 height 11
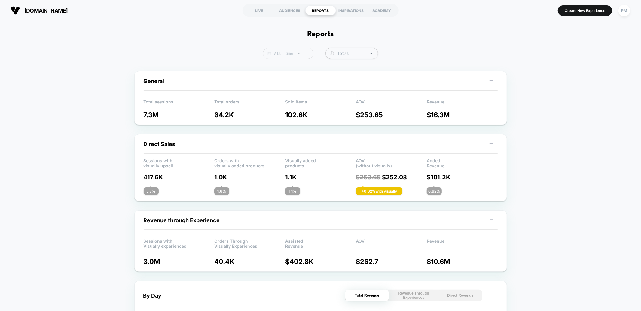
click at [289, 55] on span "All Time" at bounding box center [288, 53] width 50 height 11
select select "*"
select select "****"
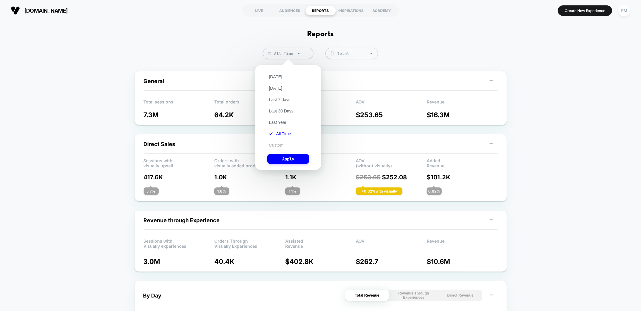
click at [276, 144] on button "Custom" at bounding box center [276, 145] width 18 height 5
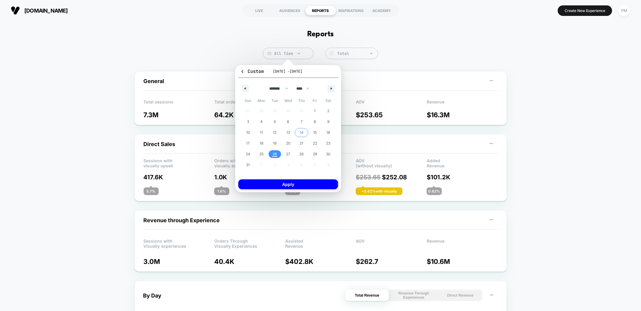
click at [301, 132] on span "14" at bounding box center [301, 132] width 4 height 11
click at [264, 132] on span "11" at bounding box center [262, 133] width 14 height 8
click at [245, 88] on icon "button" at bounding box center [244, 88] width 3 height 2
select select "*"
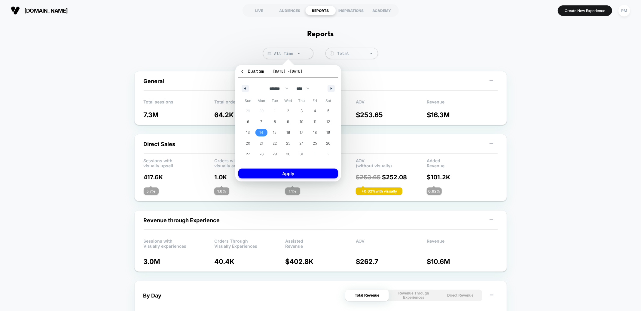
click at [261, 133] on span "14" at bounding box center [261, 132] width 4 height 11
click at [249, 140] on span "20" at bounding box center [248, 143] width 4 height 11
click at [280, 172] on button "Apply" at bounding box center [288, 174] width 100 height 10
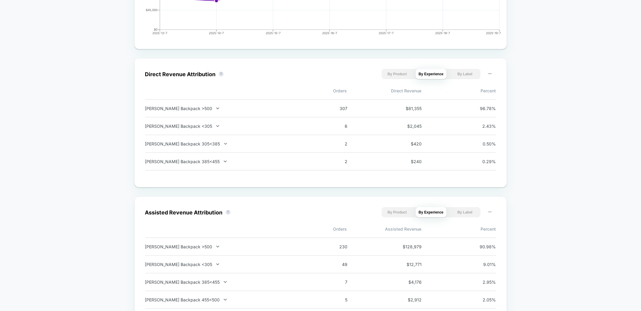
scroll to position [442, 0]
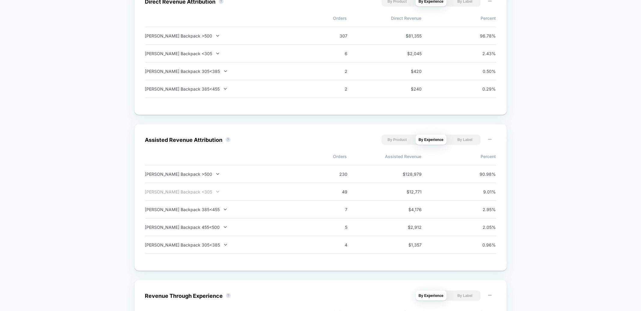
click at [189, 192] on div "Dryden Backpack <305" at bounding box center [224, 192] width 158 height 5
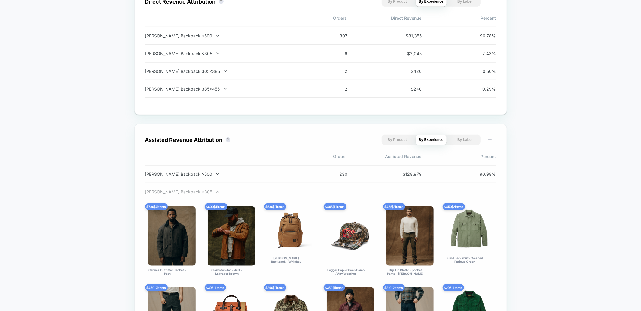
click at [187, 192] on div "Dryden Backpack <305" at bounding box center [224, 192] width 158 height 5
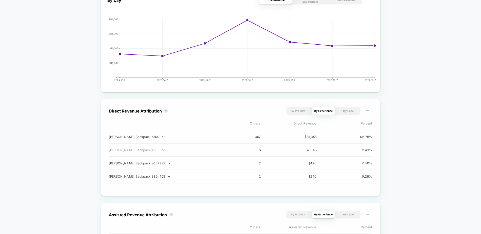
scroll to position [296, 0]
